Goal: Find specific page/section: Find specific page/section

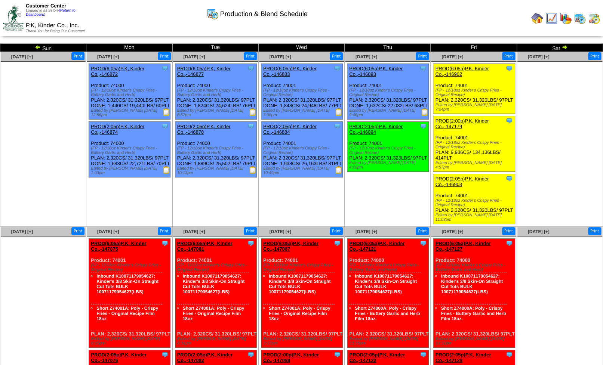
click at [582, 20] on img at bounding box center [579, 18] width 12 height 12
click at [594, 19] on img at bounding box center [594, 18] width 12 height 12
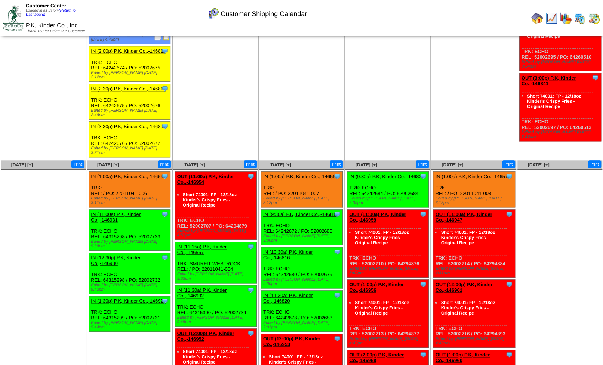
scroll to position [427, 0]
